Goal: Communication & Community: Answer question/provide support

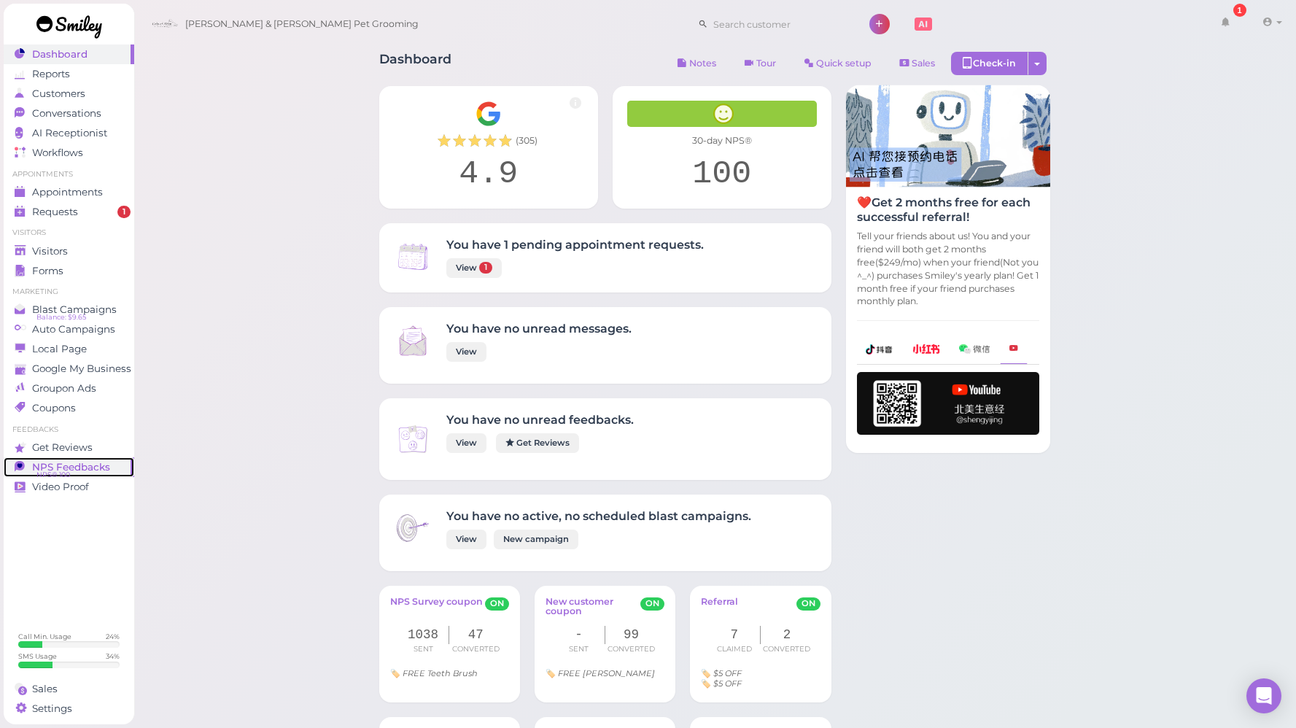
click at [96, 457] on link "NPS Feedbacks NPS® 100 0" at bounding box center [69, 467] width 131 height 20
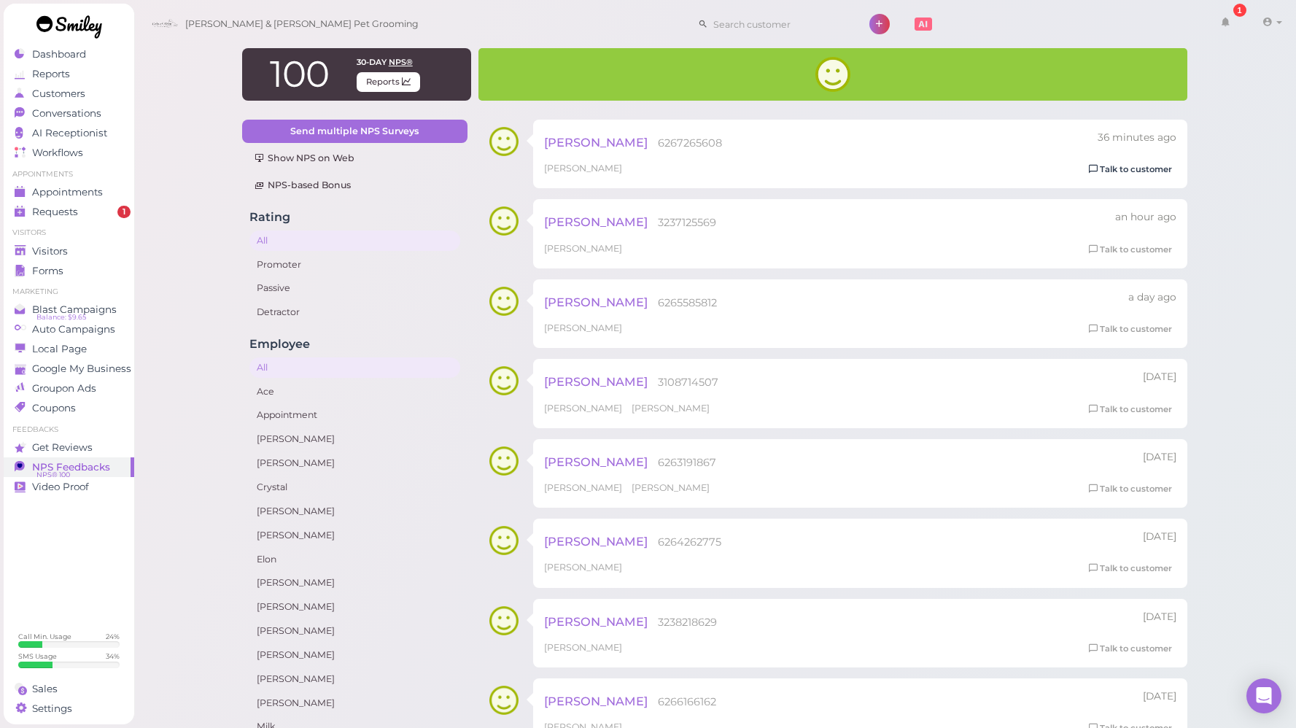
click at [1107, 168] on link "Talk to customer" at bounding box center [1130, 169] width 92 height 15
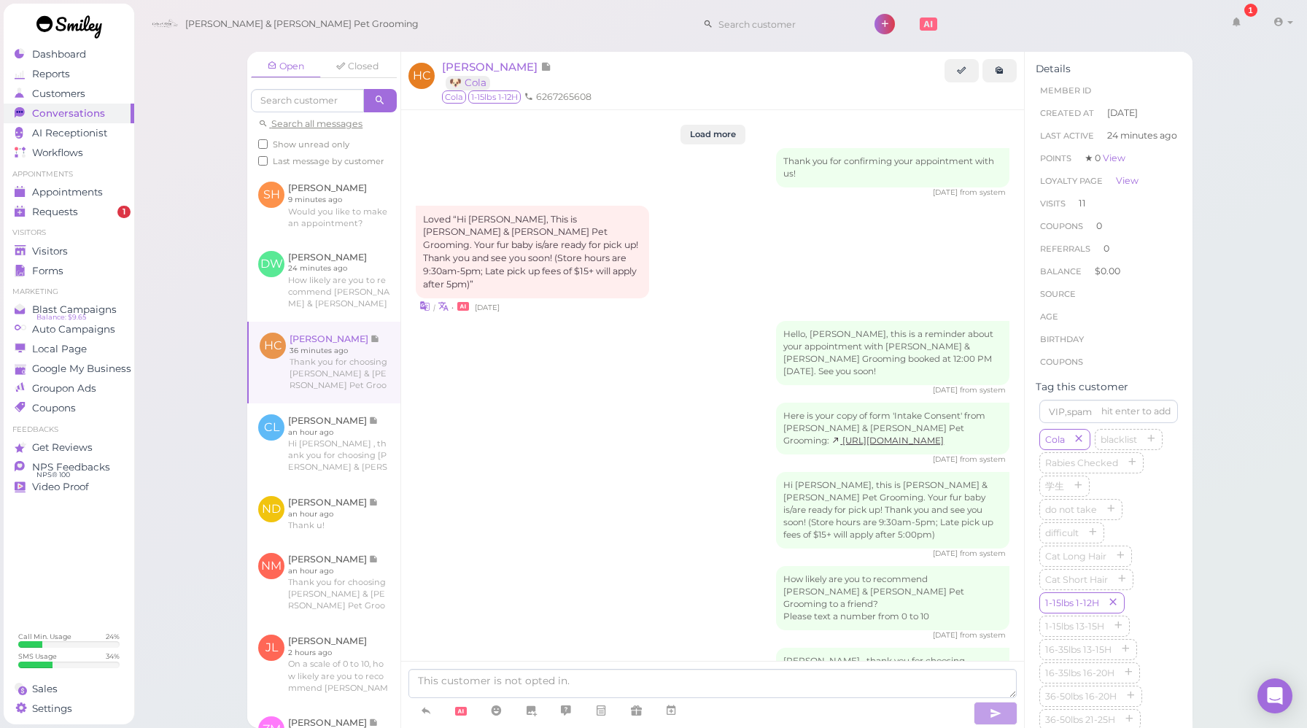
scroll to position [2077, 0]
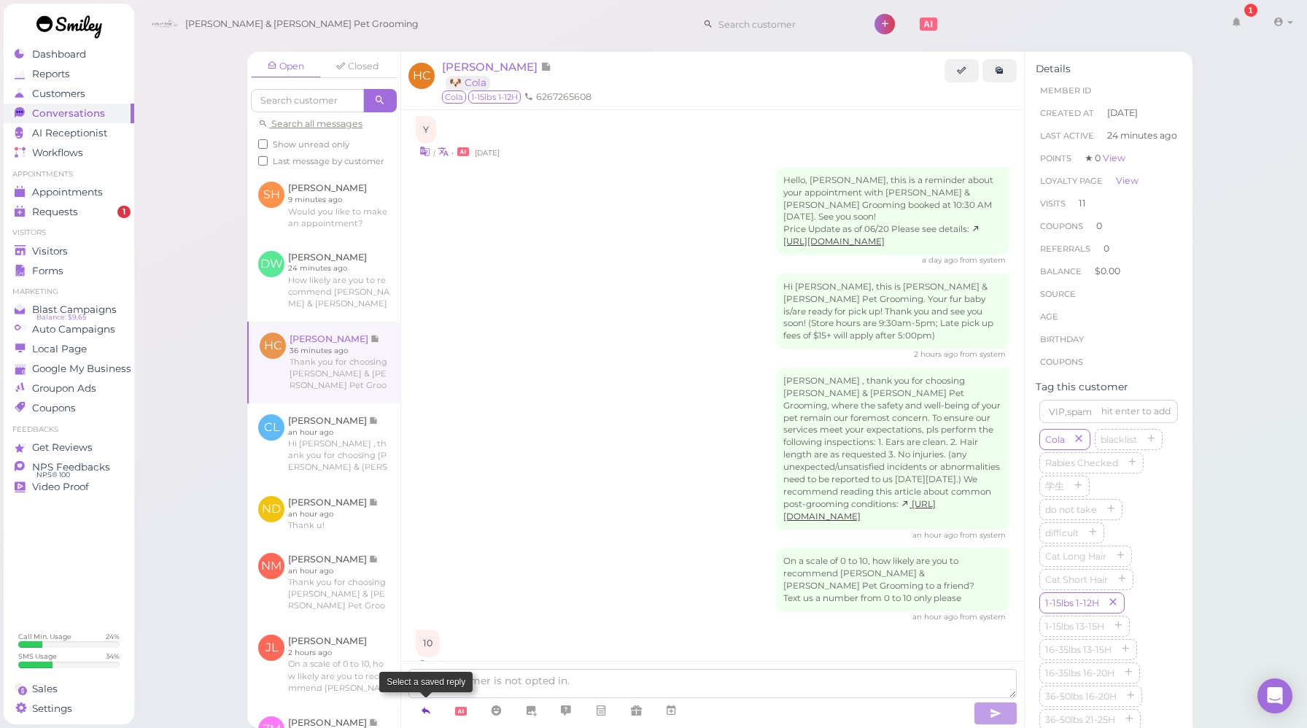
click at [422, 710] on icon at bounding box center [426, 710] width 12 height 15
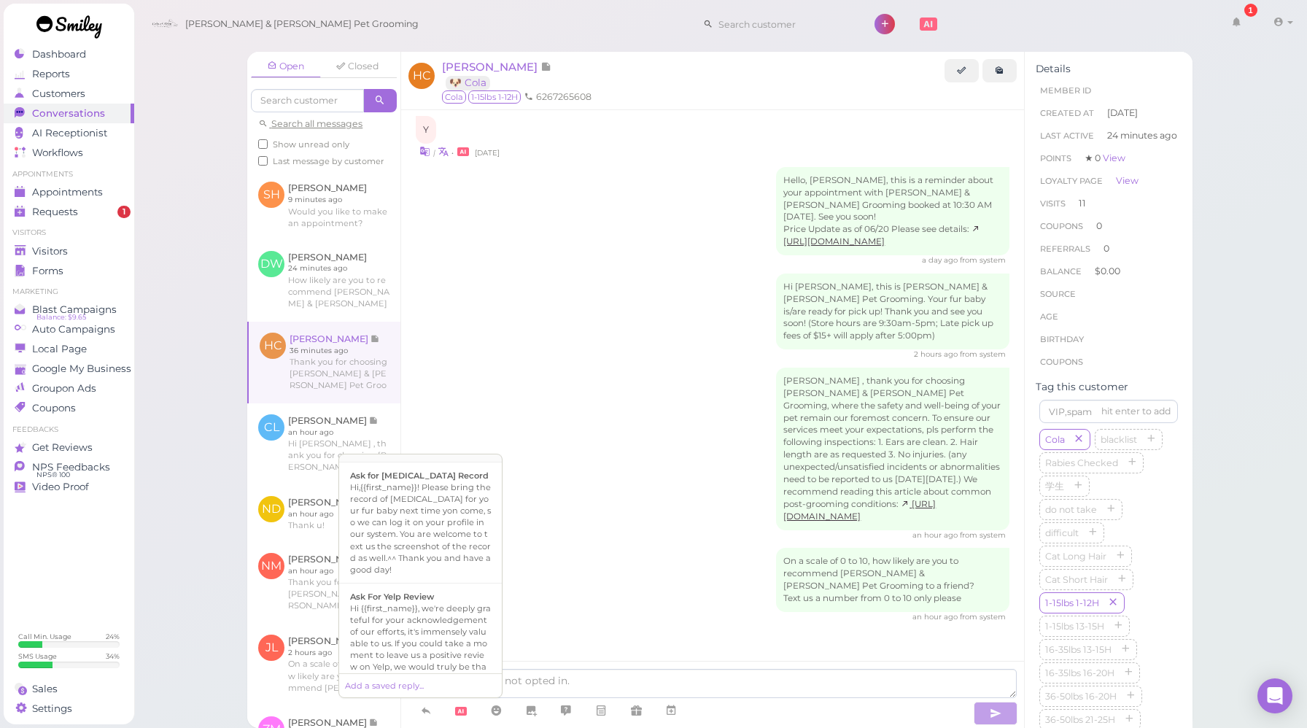
scroll to position [506, 0]
click at [419, 591] on b "Ask For Yelp Review" at bounding box center [392, 596] width 84 height 10
type textarea "Hi {{first_name}}, we're deeply grateful for your acknowledgement of our effort…"
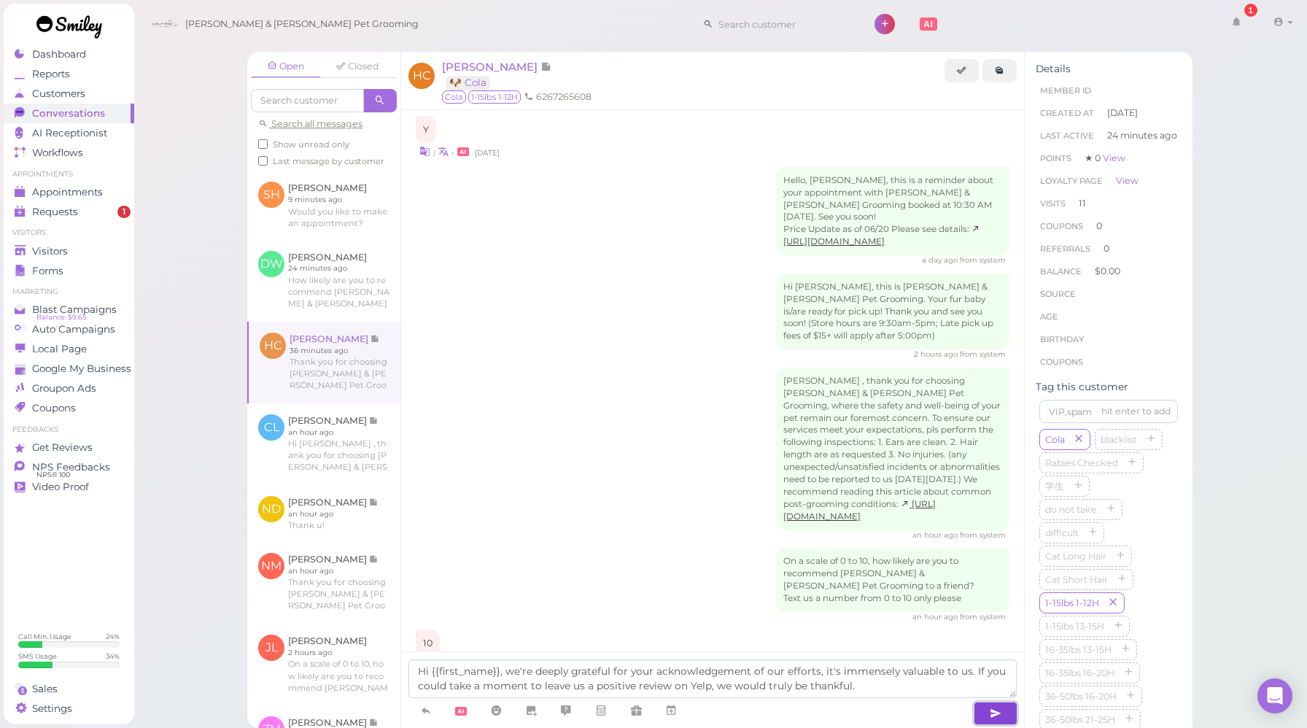
click at [995, 711] on icon "button" at bounding box center [996, 713] width 12 height 15
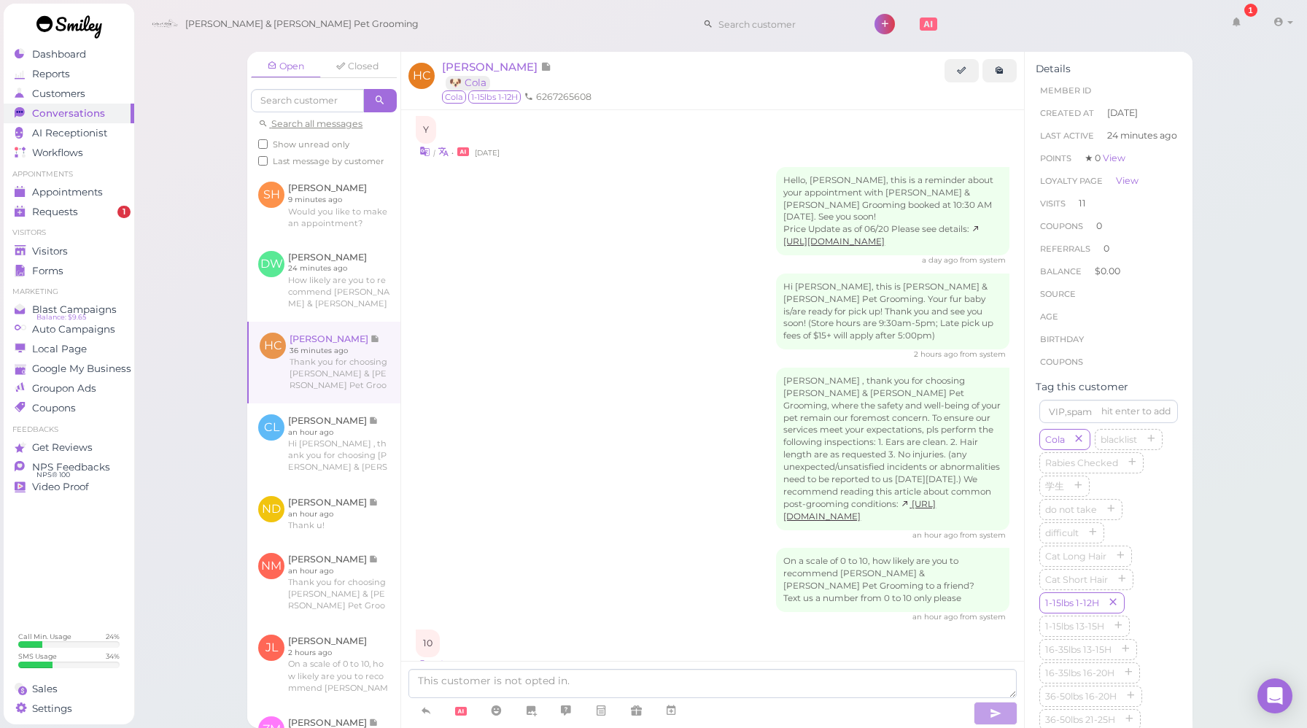
scroll to position [2161, 0]
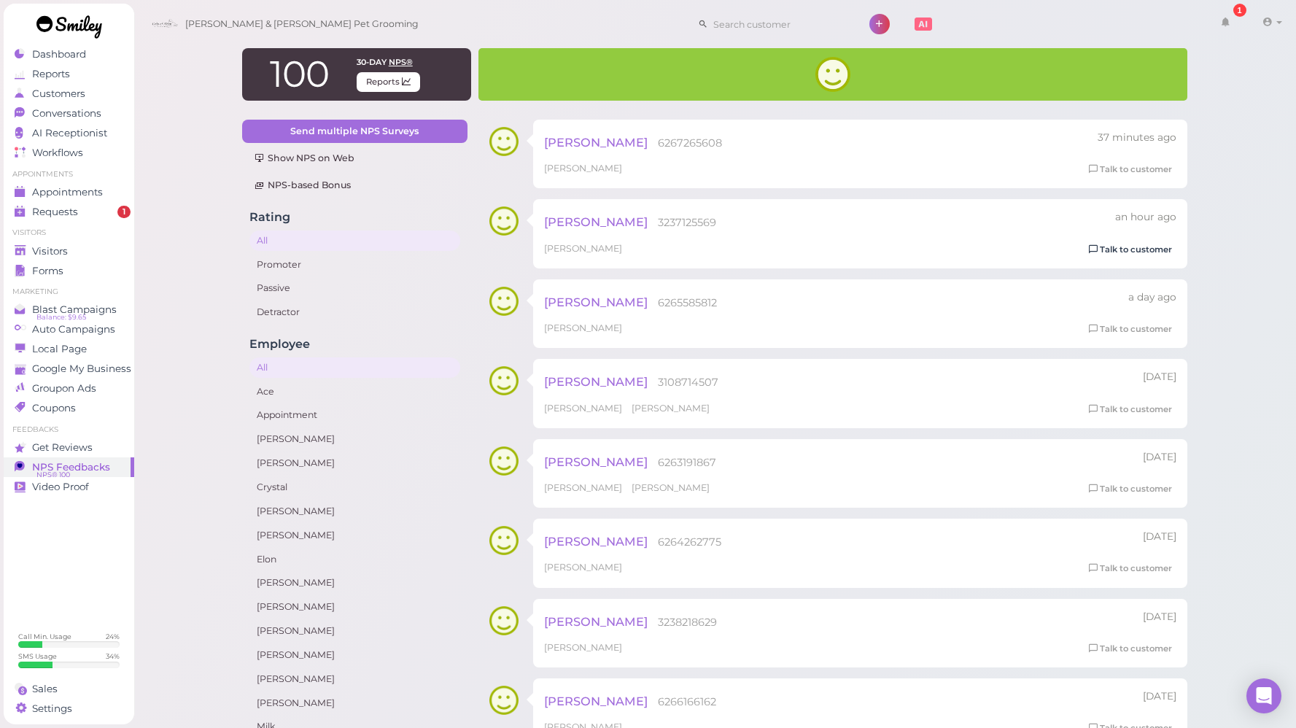
click at [1103, 250] on link "Talk to customer" at bounding box center [1130, 249] width 92 height 15
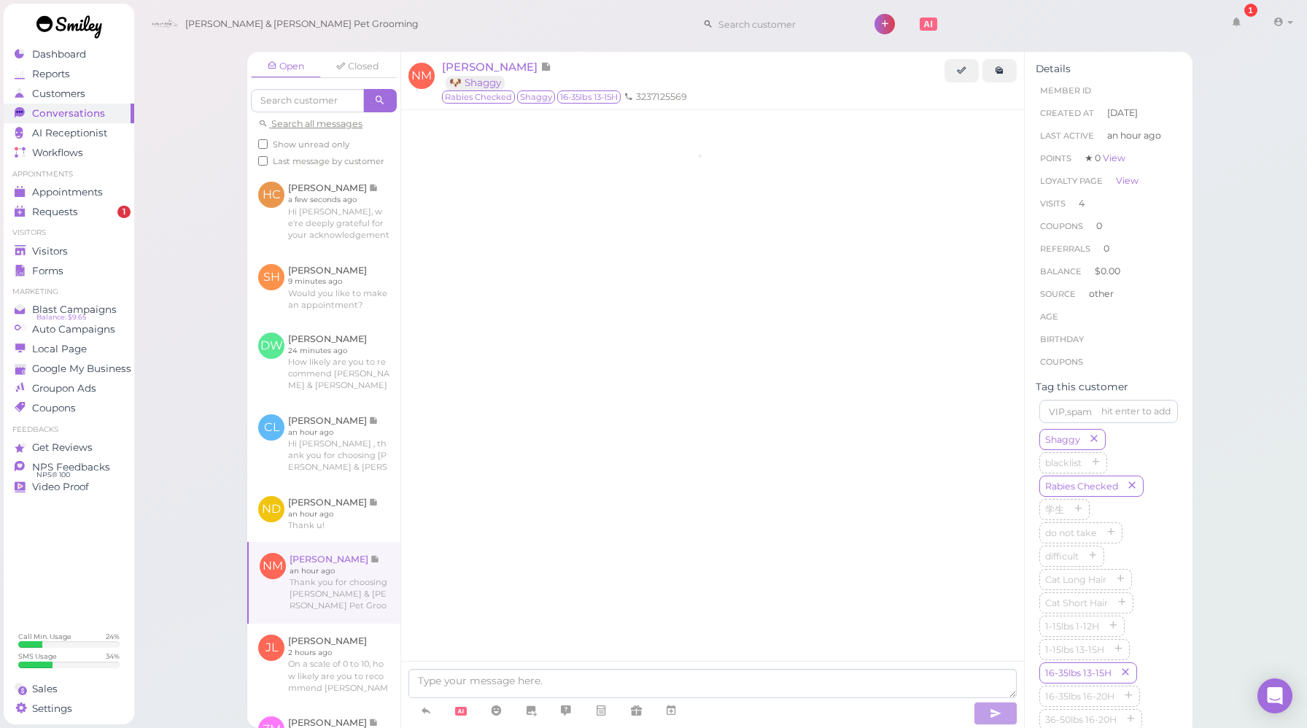
scroll to position [1720, 0]
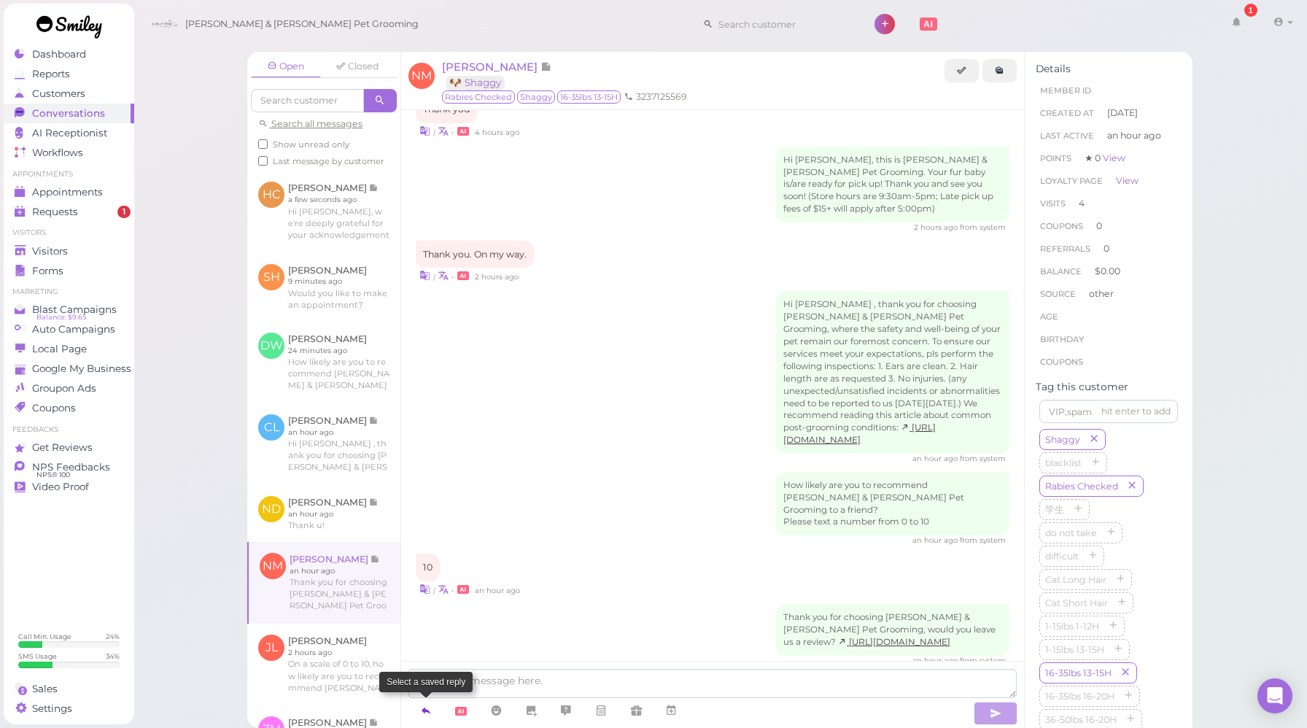
click at [430, 706] on icon at bounding box center [426, 710] width 12 height 15
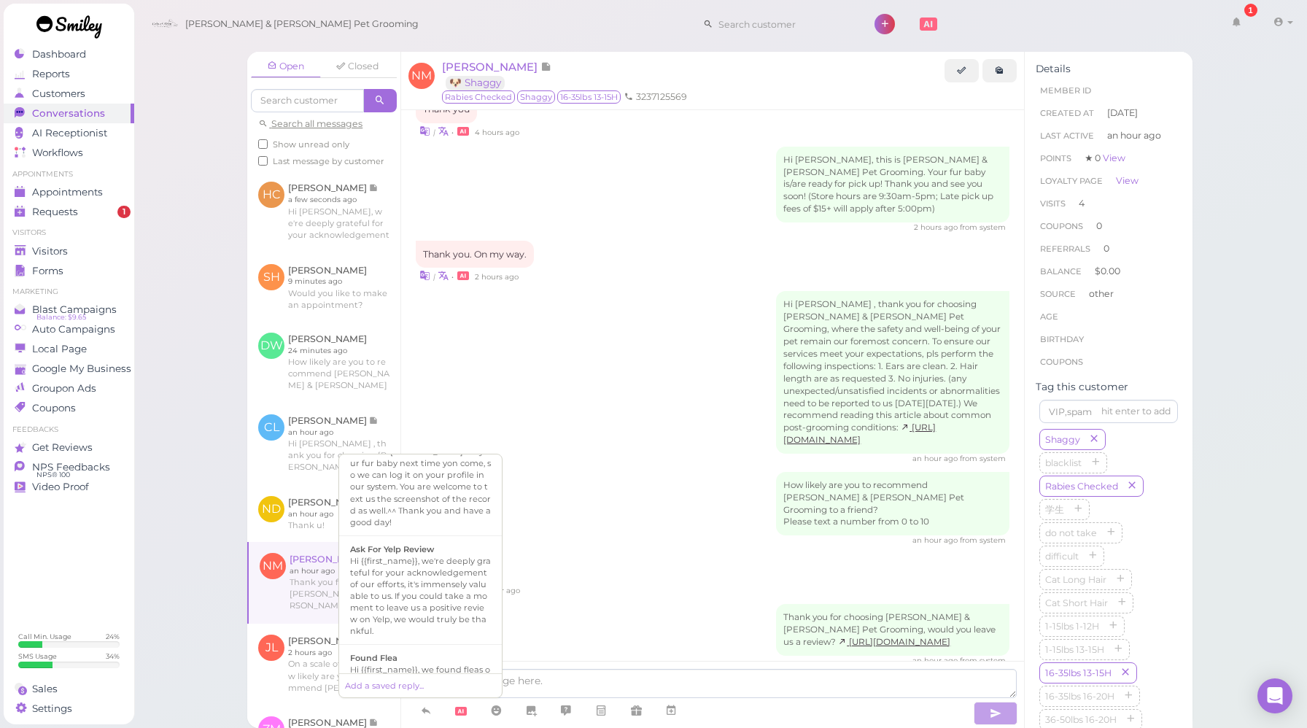
scroll to position [554, 0]
click at [425, 554] on div "Hi {{first_name}}, we're deeply grateful for your acknowledgement of our effort…" at bounding box center [420, 595] width 141 height 82
type textarea "Hi {{first_name}}, we're deeply grateful for your acknowledgement of our effort…"
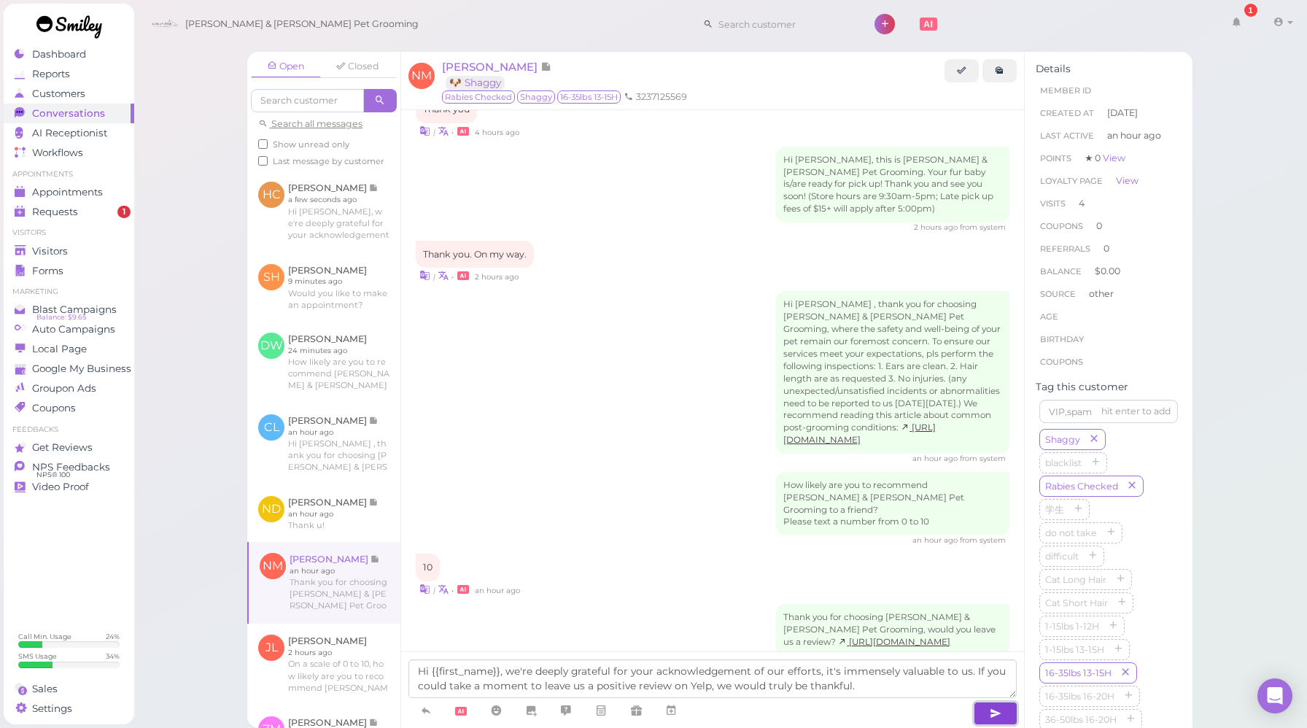
click at [1004, 712] on button "button" at bounding box center [996, 713] width 44 height 23
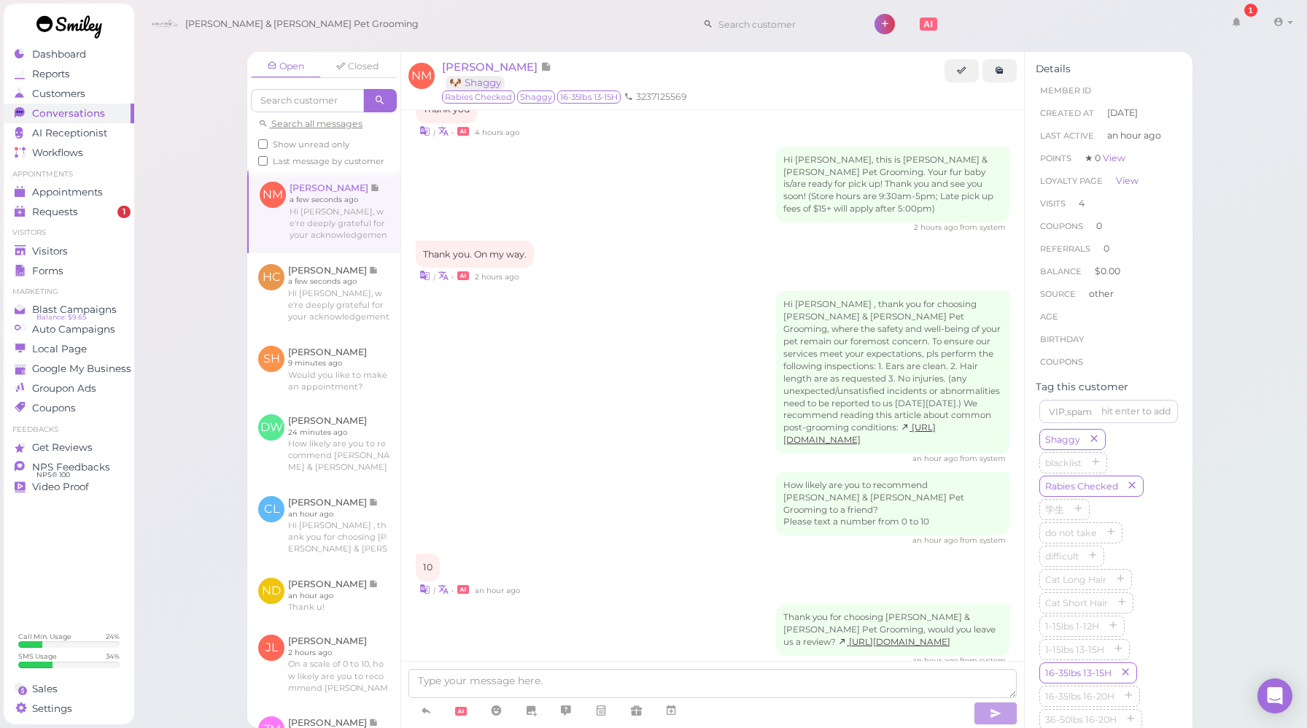
scroll to position [1804, 0]
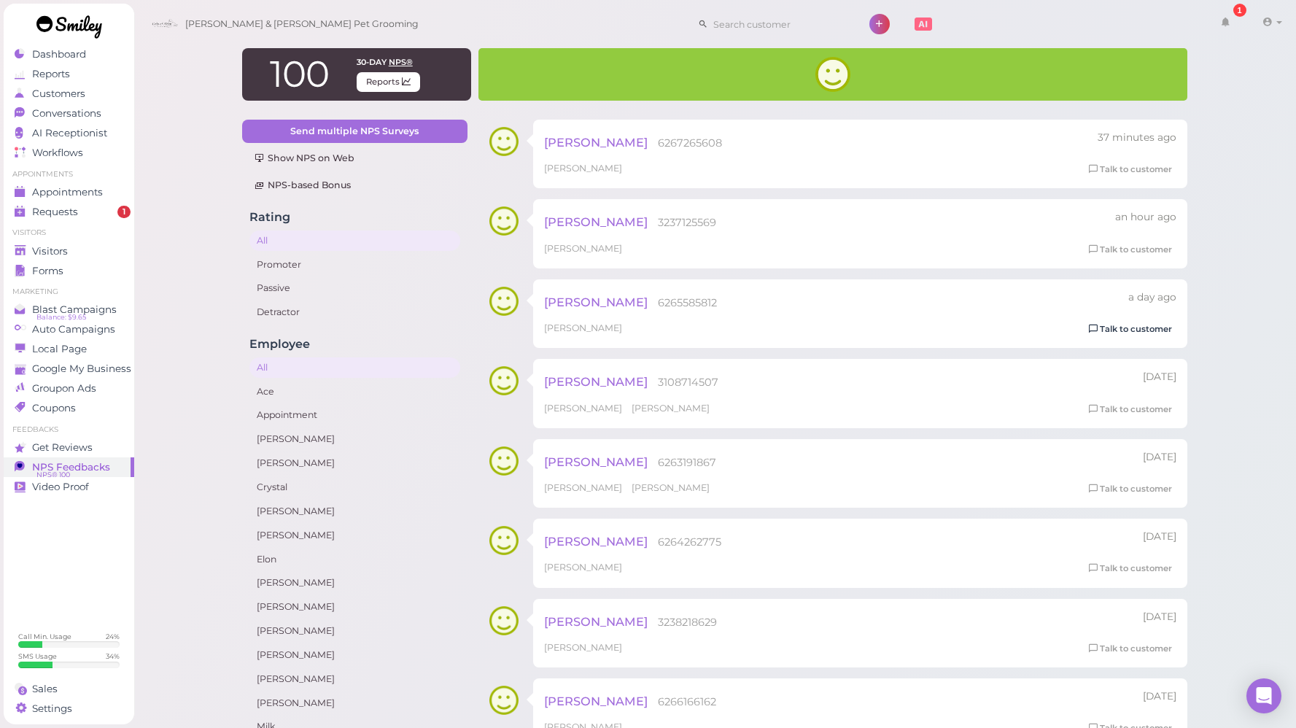
click at [1125, 328] on link "Talk to customer" at bounding box center [1130, 329] width 92 height 15
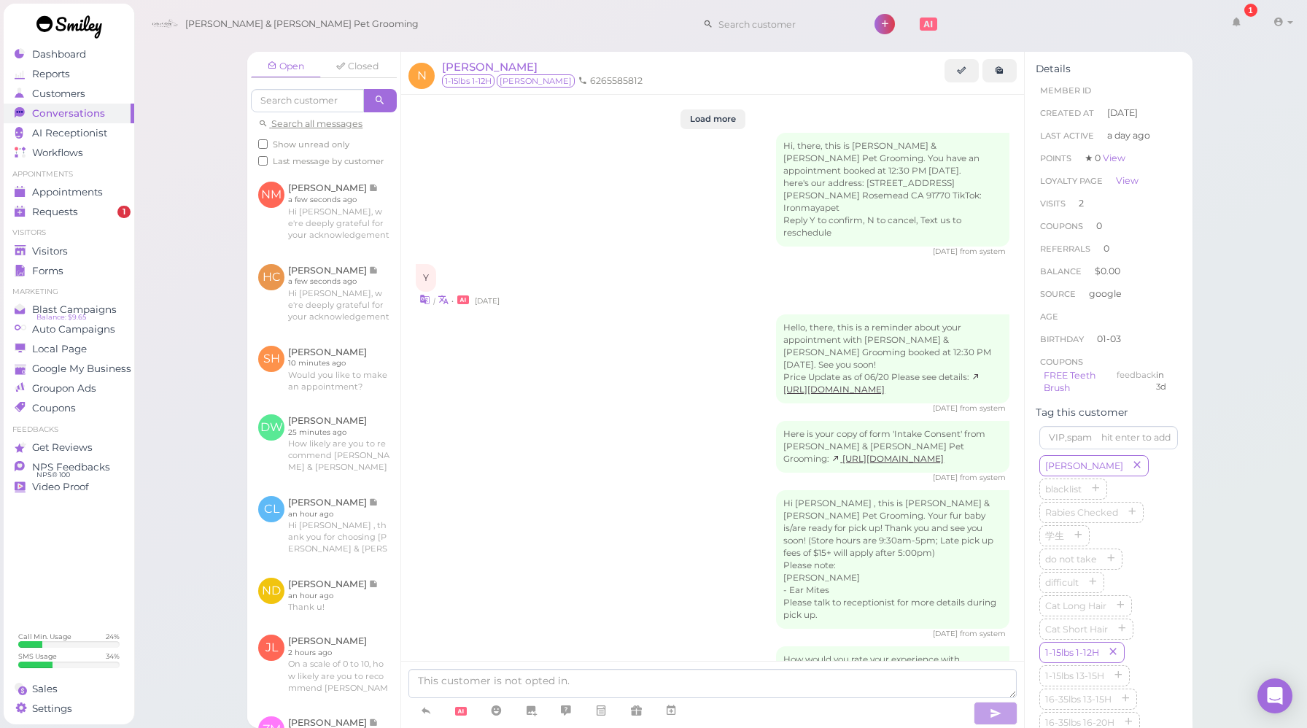
scroll to position [1949, 0]
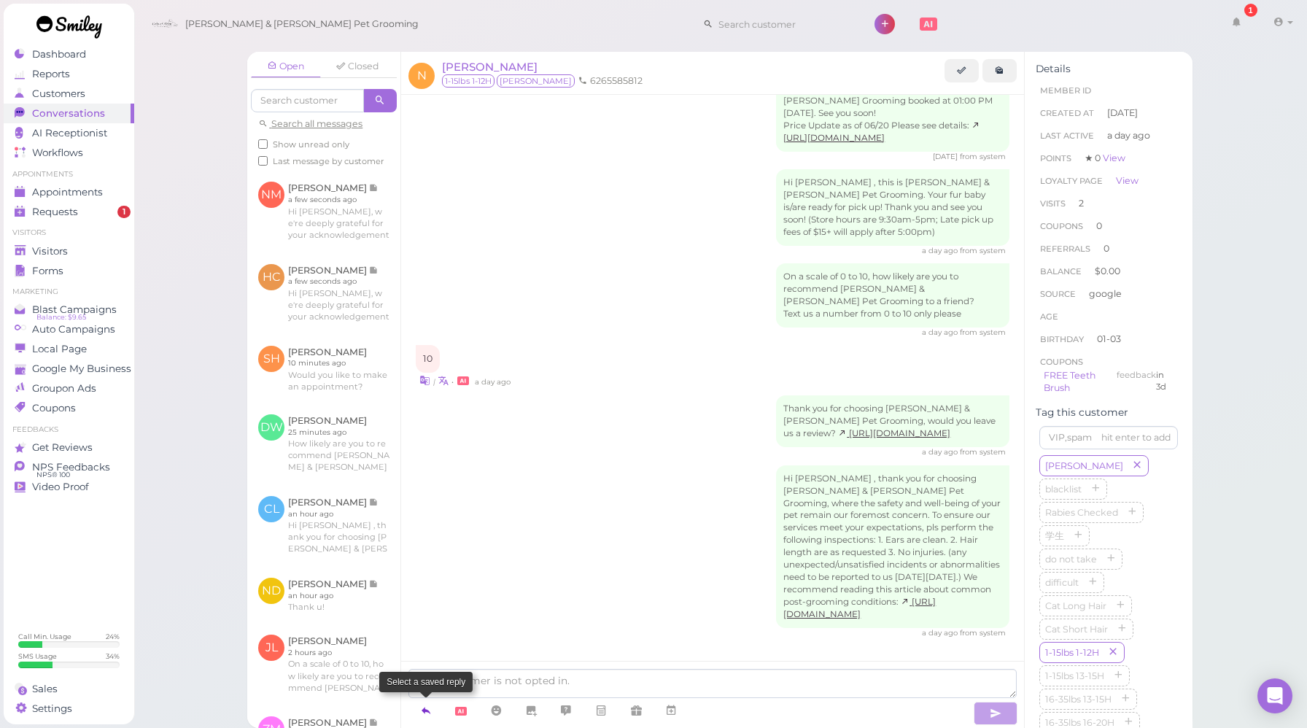
click at [421, 710] on icon at bounding box center [426, 710] width 12 height 15
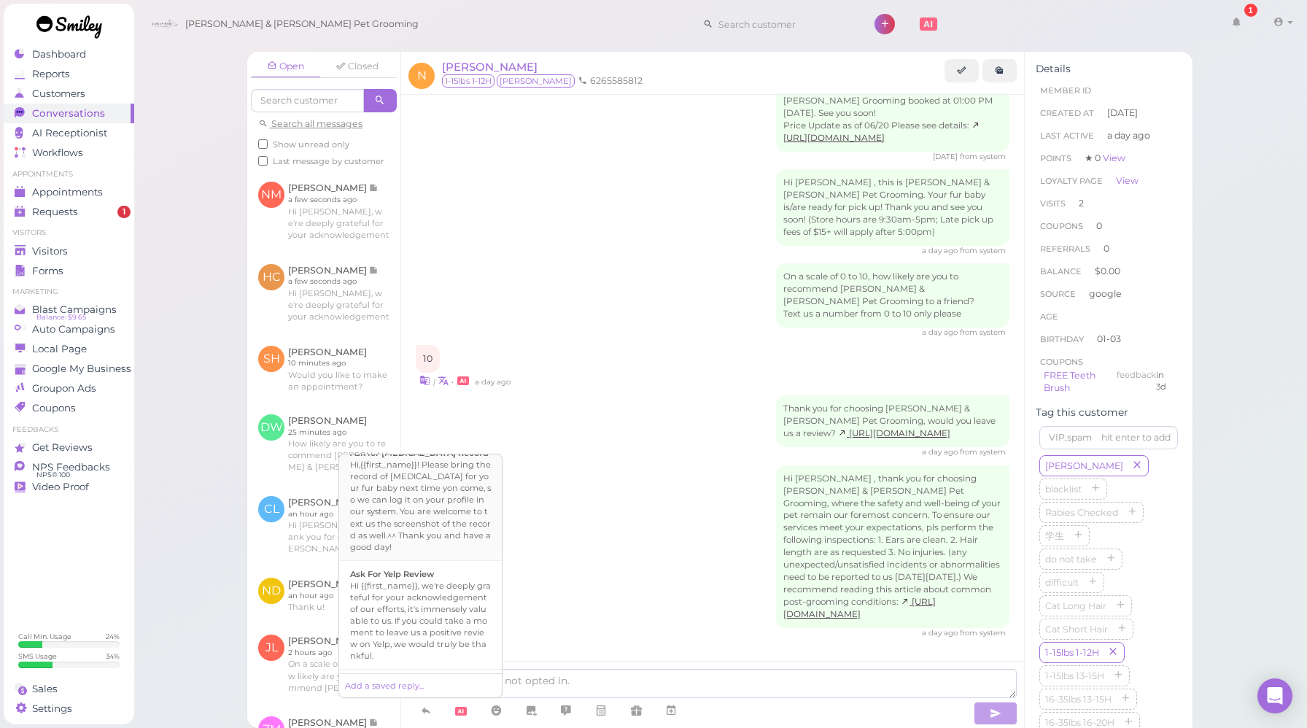
scroll to position [529, 0]
click at [432, 579] on div "Hi {{first_name}}, we're deeply grateful for your acknowledgement of our effort…" at bounding box center [420, 620] width 141 height 82
type textarea "Hi {{first_name}}, we're deeply grateful for your acknowledgement of our effort…"
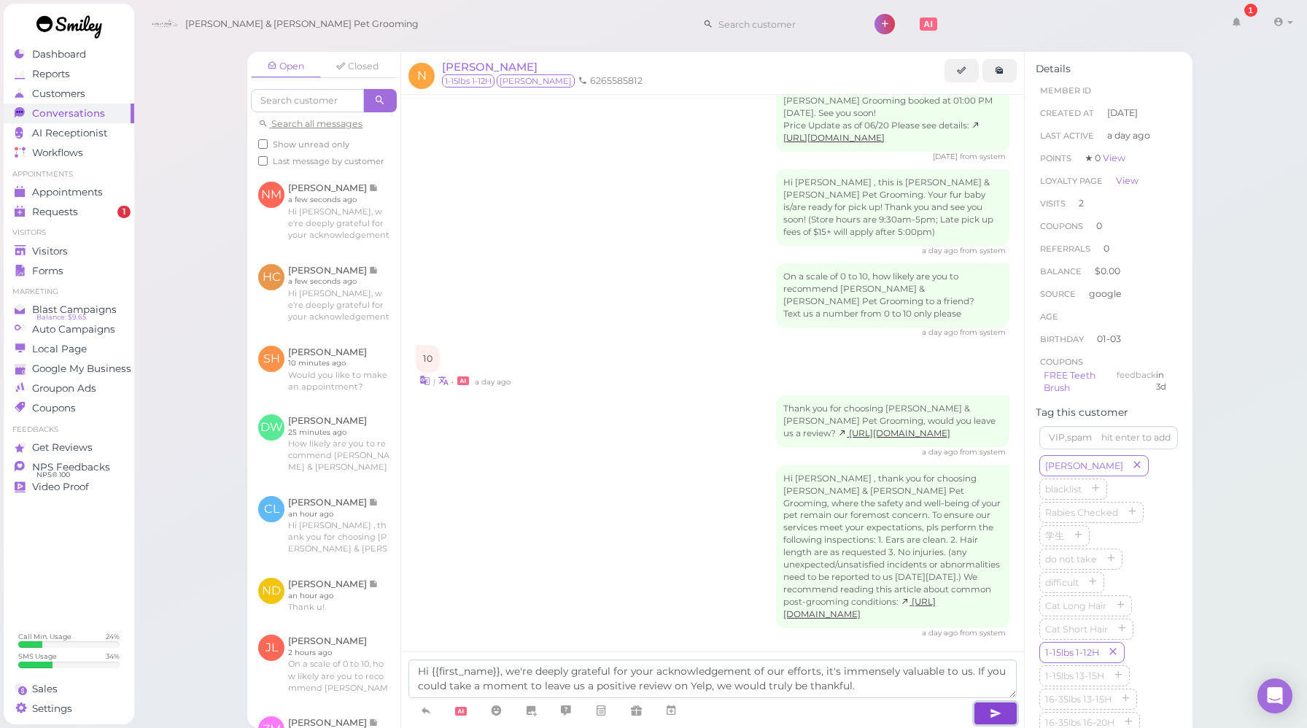
click at [1003, 707] on button "button" at bounding box center [996, 713] width 44 height 23
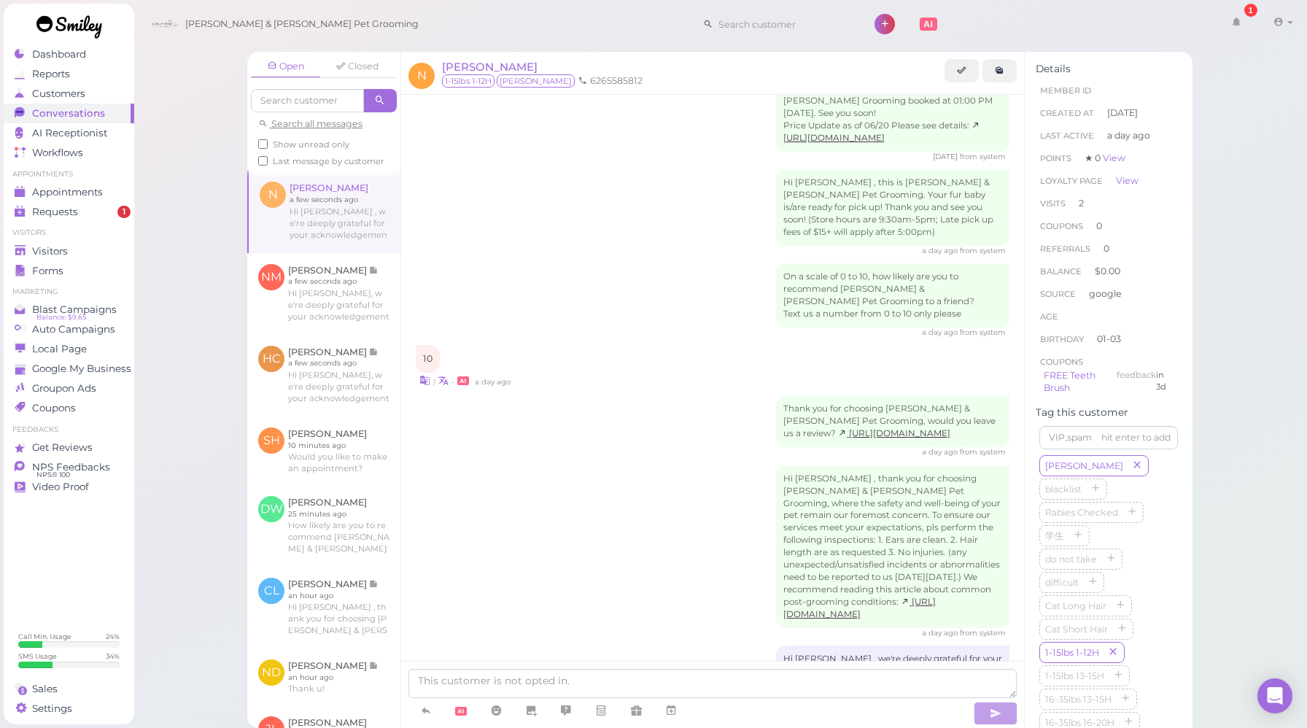
scroll to position [2033, 0]
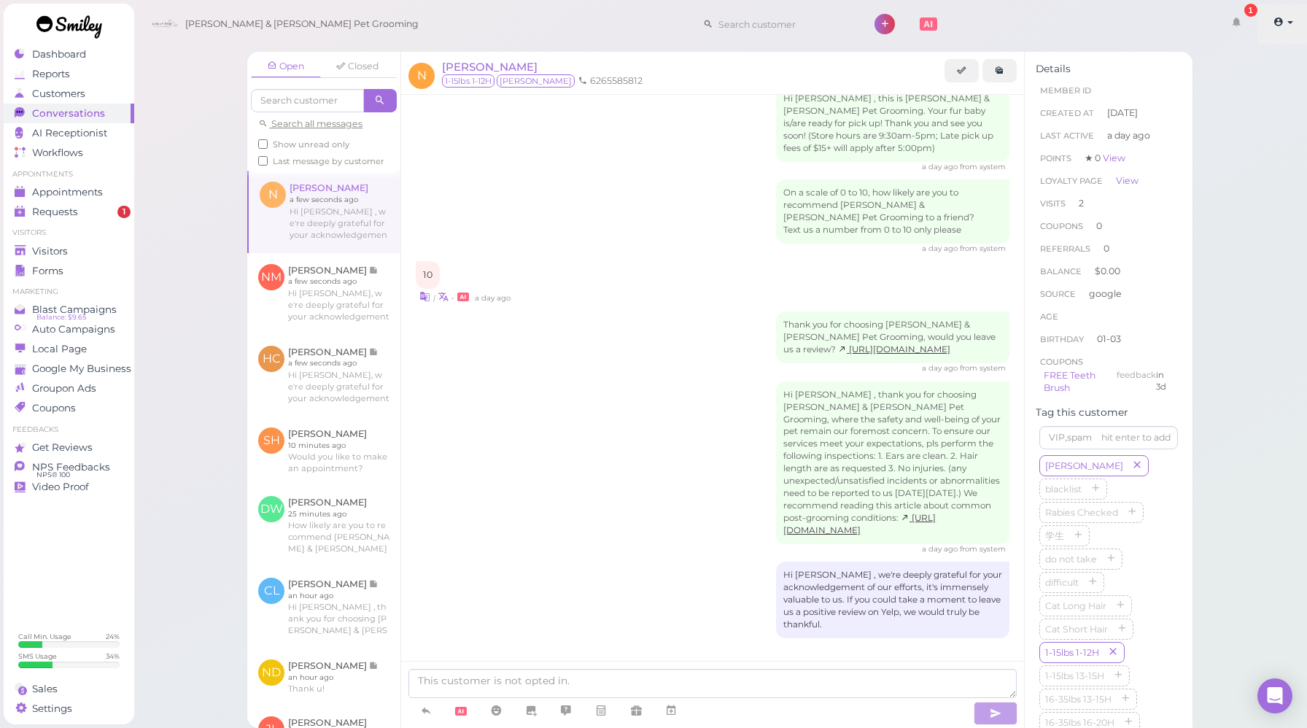
click at [1279, 28] on link at bounding box center [1283, 24] width 52 height 41
click at [1240, 112] on link "Logout" at bounding box center [1248, 110] width 119 height 18
